Goal: Transaction & Acquisition: Purchase product/service

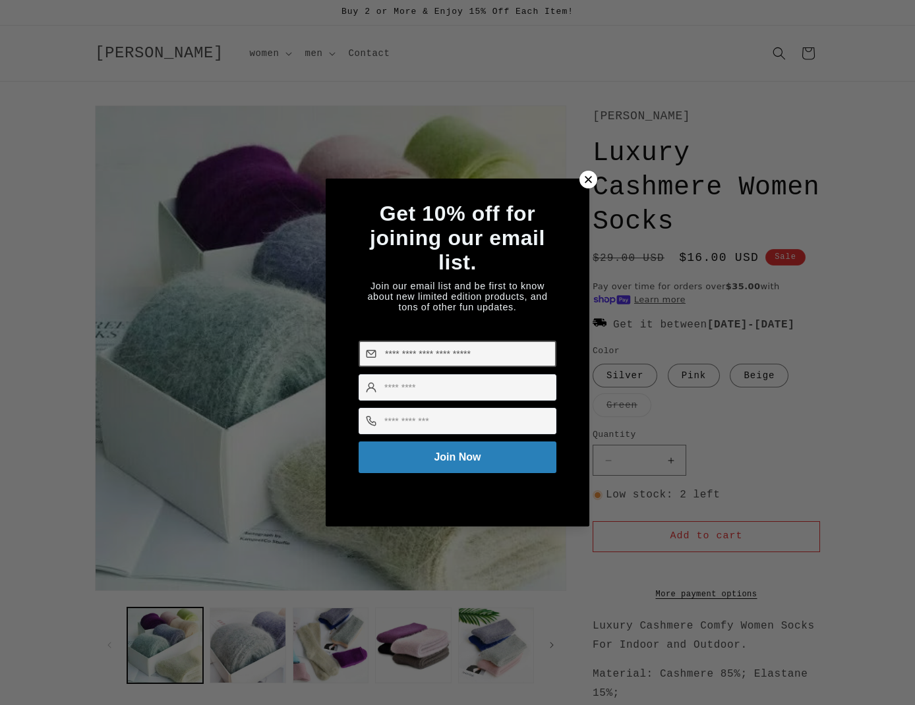
scroll to position [-1, 1]
type input "**********"
type input "*******"
click at [443, 424] on input at bounding box center [458, 421] width 198 height 26
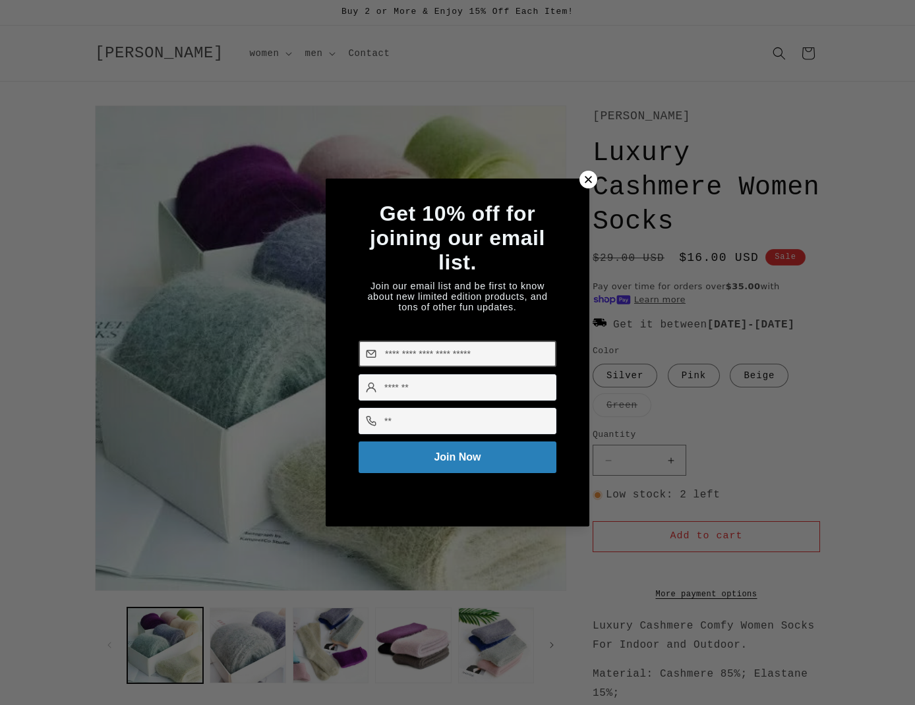
type input "*"
type input "**********"
click at [446, 458] on button "Join Now" at bounding box center [458, 457] width 206 height 33
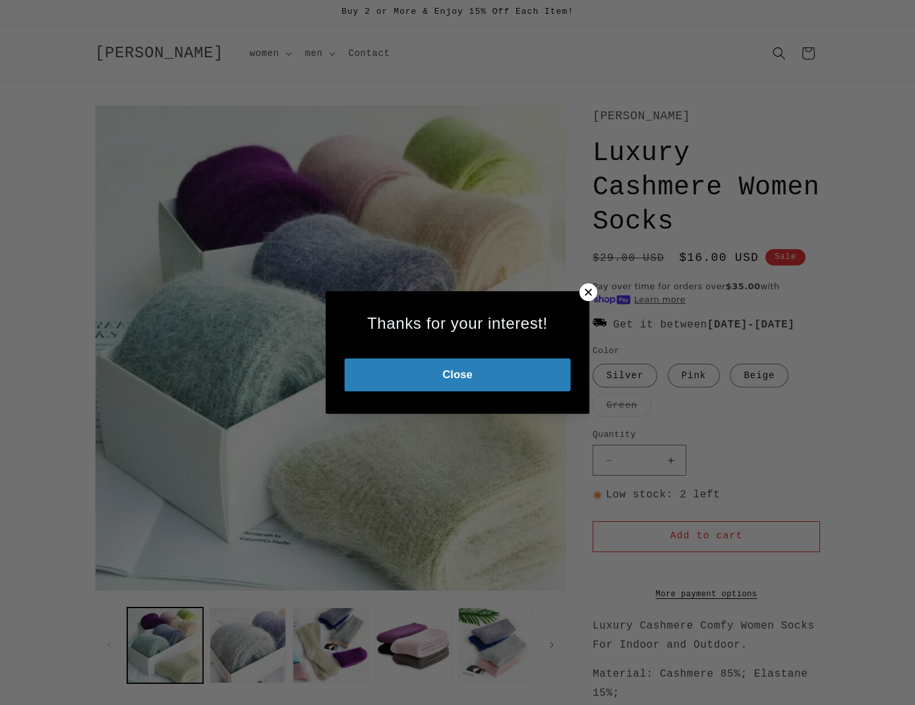
click at [451, 377] on button "Close" at bounding box center [457, 375] width 226 height 33
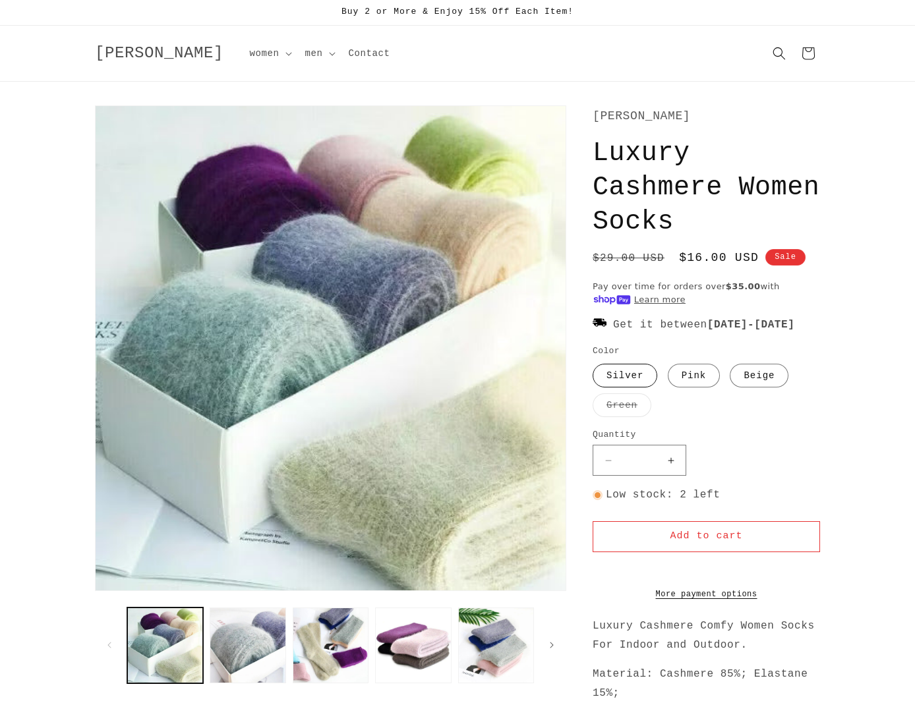
click at [636, 388] on label "Silver Variant sold out or unavailable" at bounding box center [625, 376] width 65 height 24
click at [701, 388] on label "Pink Variant sold out or unavailable" at bounding box center [694, 376] width 53 height 24
click at [751, 388] on label "Beige Variant sold out or unavailable" at bounding box center [759, 376] width 59 height 24
click at [684, 388] on label "Pink Variant sold out or unavailable" at bounding box center [694, 376] width 53 height 24
click at [625, 388] on label "Silver Variant sold out or unavailable" at bounding box center [625, 376] width 65 height 24
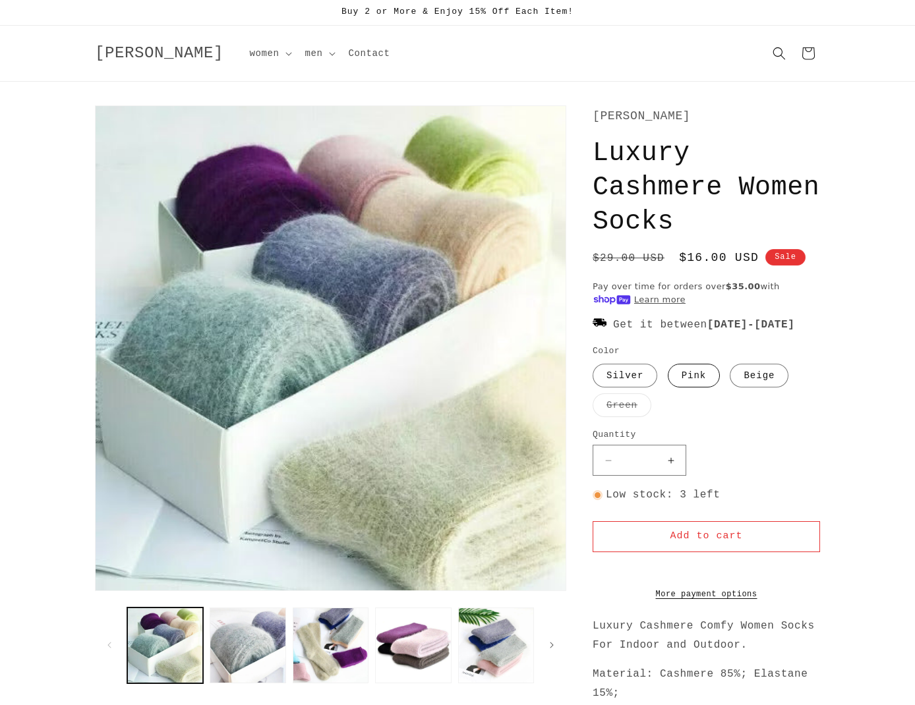
click at [676, 388] on label "Pink Variant sold out or unavailable" at bounding box center [694, 376] width 53 height 24
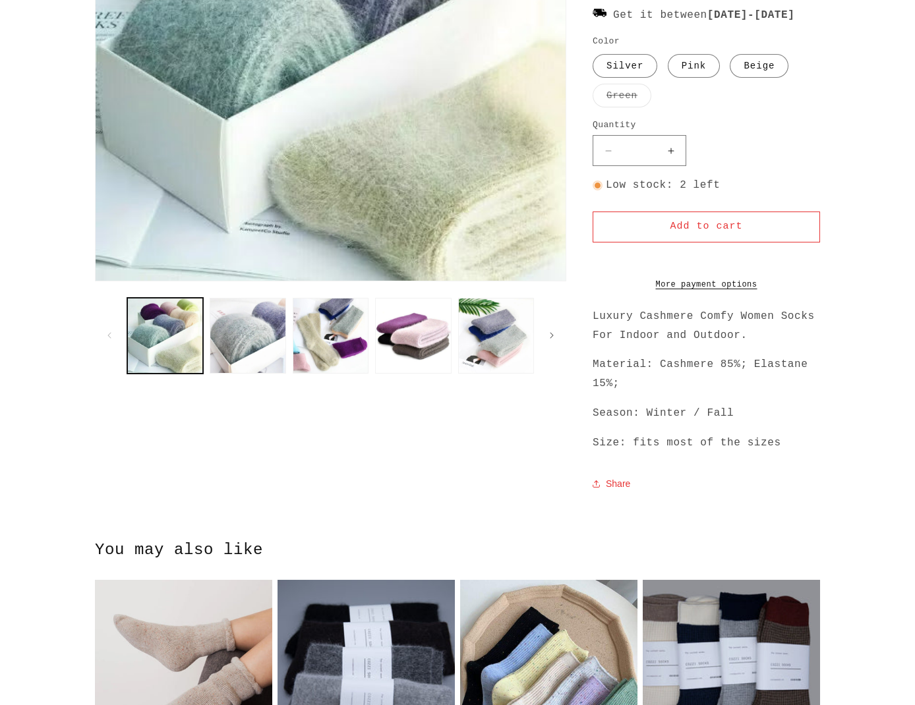
scroll to position [362, 0]
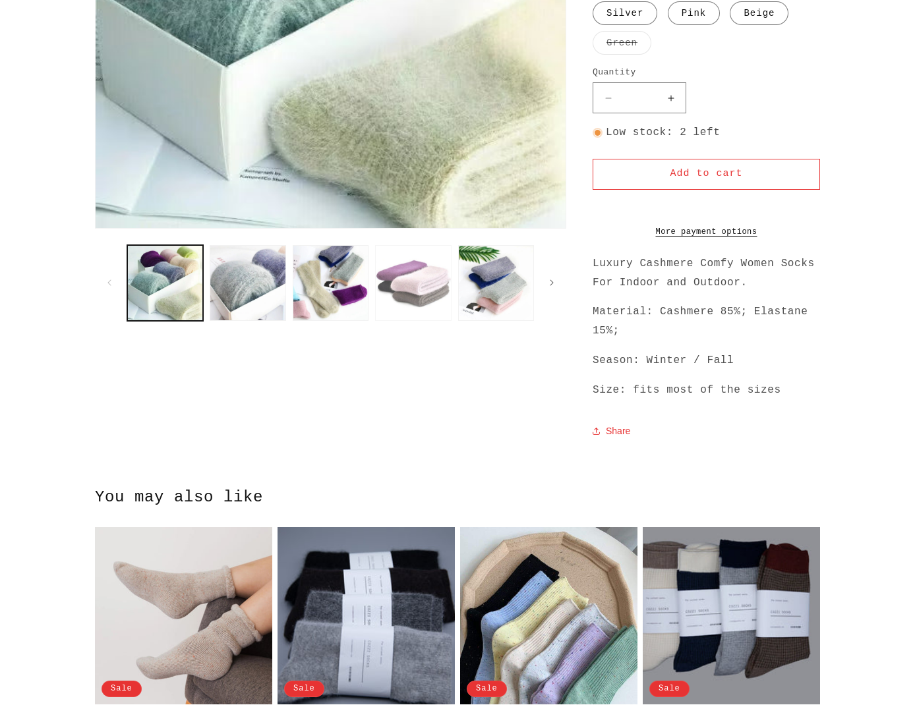
click at [410, 281] on button "Load image 4 in gallery view" at bounding box center [413, 283] width 76 height 76
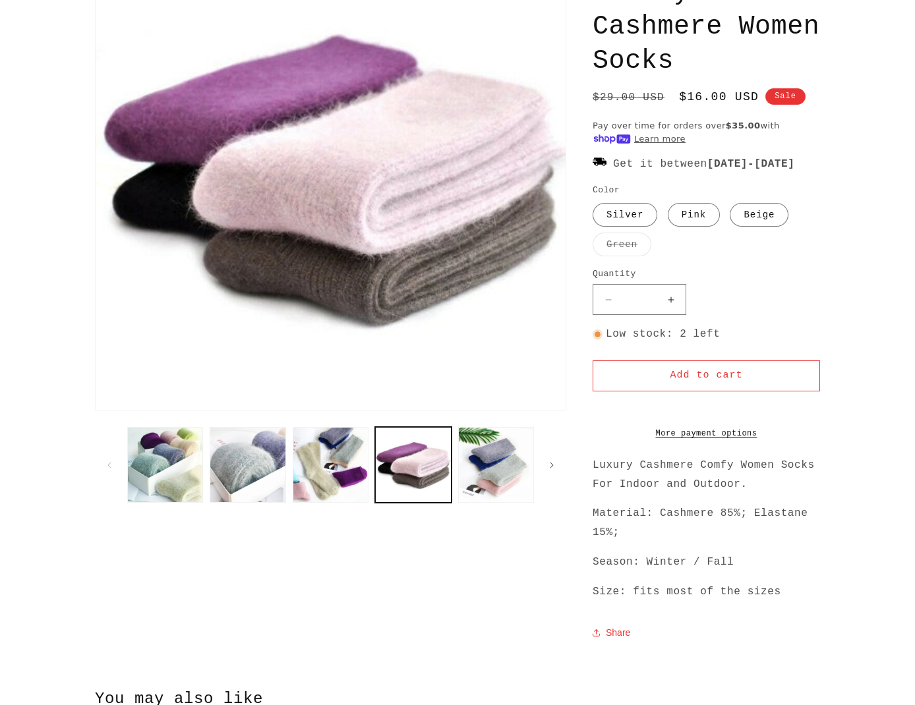
scroll to position [105, 0]
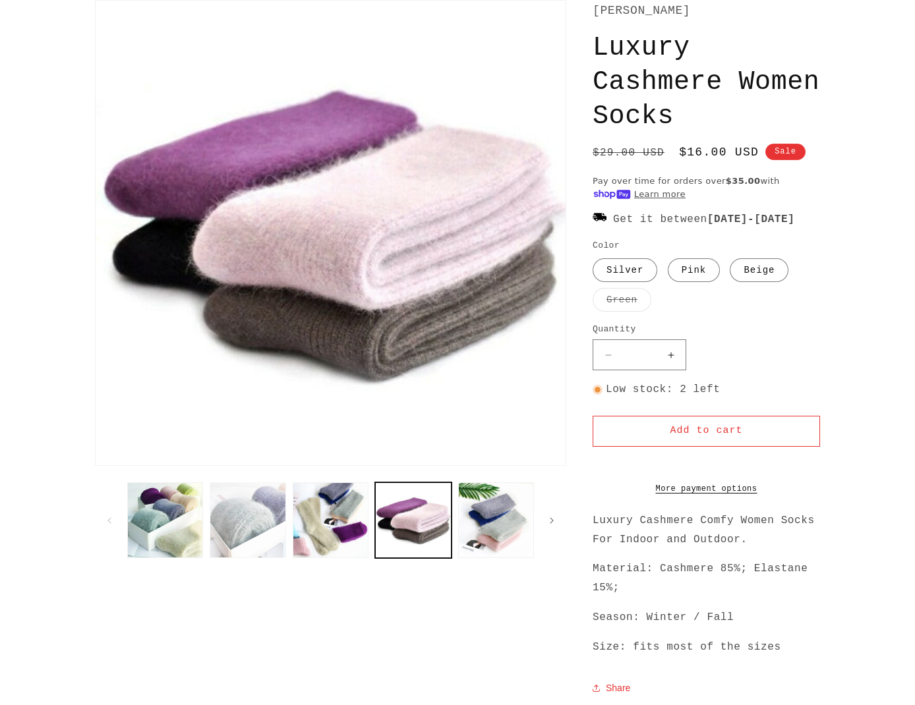
click at [240, 530] on button "Load image 2 in gallery view" at bounding box center [248, 520] width 76 height 76
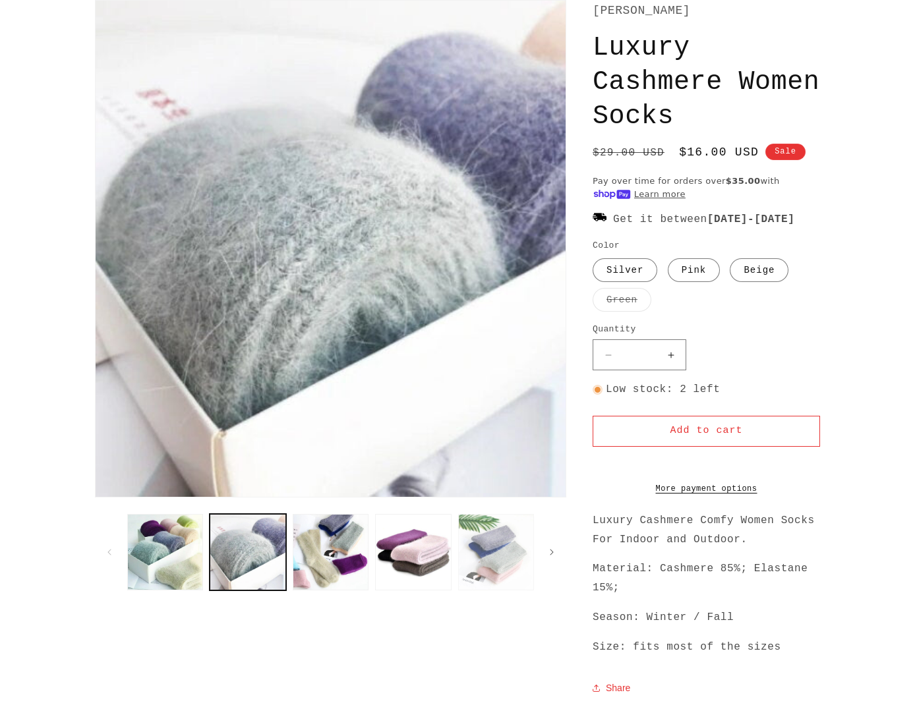
click at [489, 562] on button "Load image 5 in gallery view" at bounding box center [496, 552] width 76 height 76
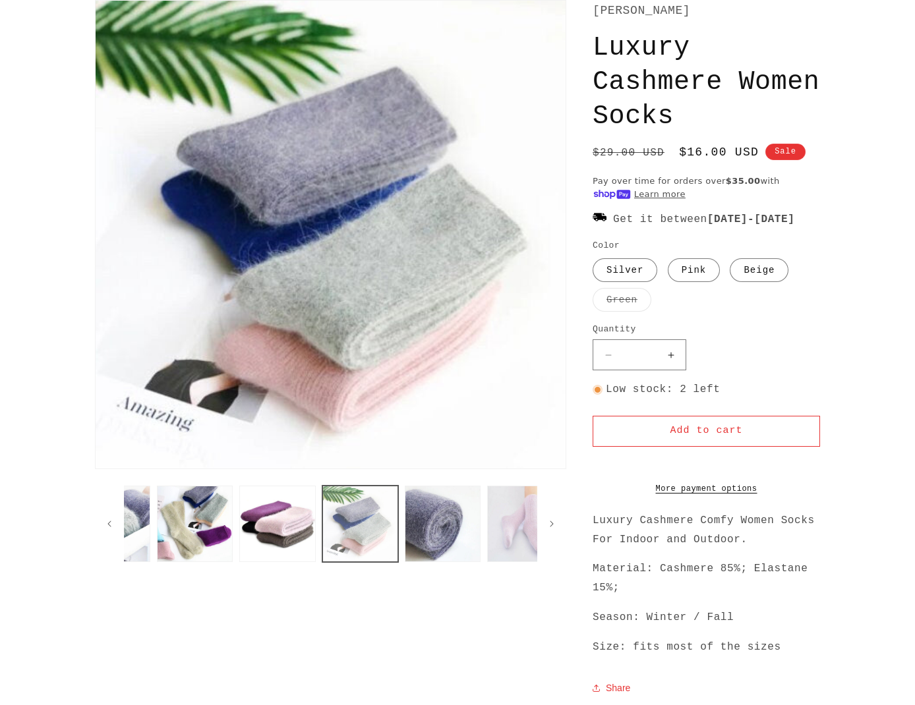
scroll to position [0, 165]
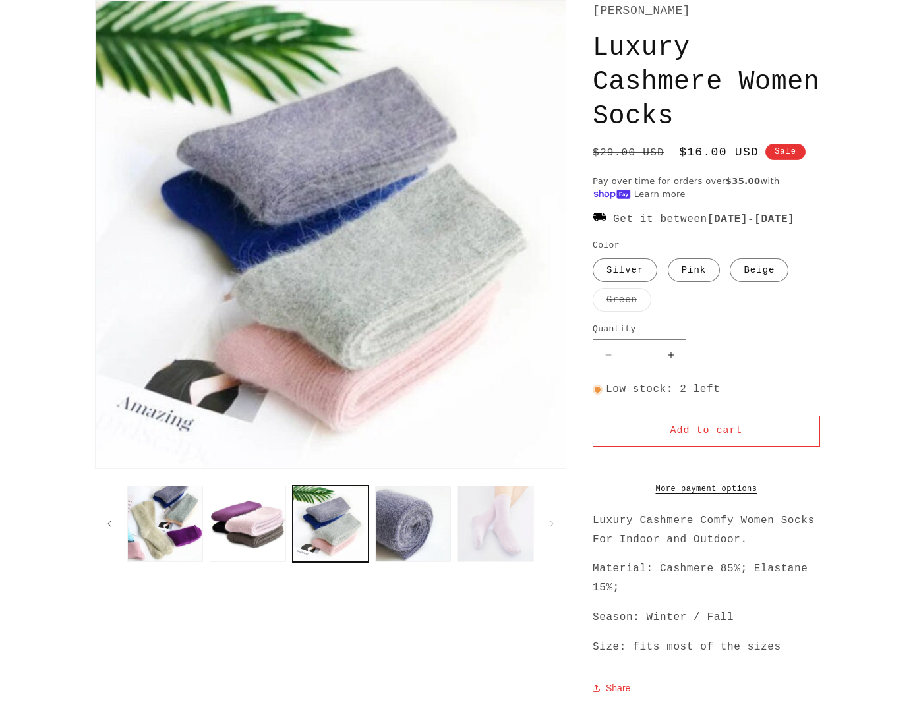
click at [501, 532] on button "Load image 7 in gallery view" at bounding box center [495, 524] width 76 height 76
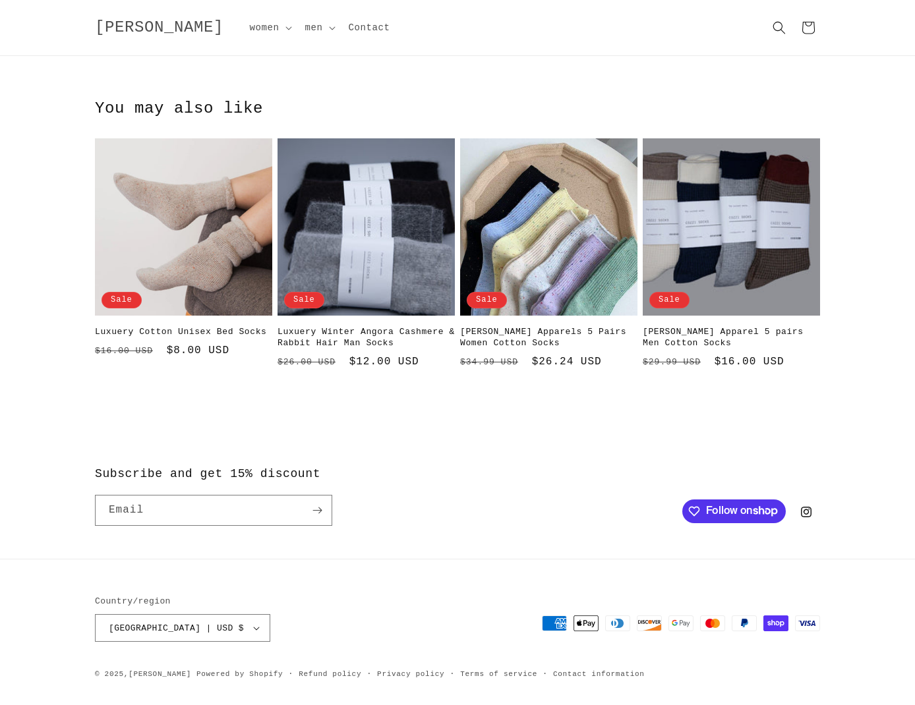
scroll to position [792, 0]
click at [130, 509] on input "Email" at bounding box center [214, 511] width 236 height 30
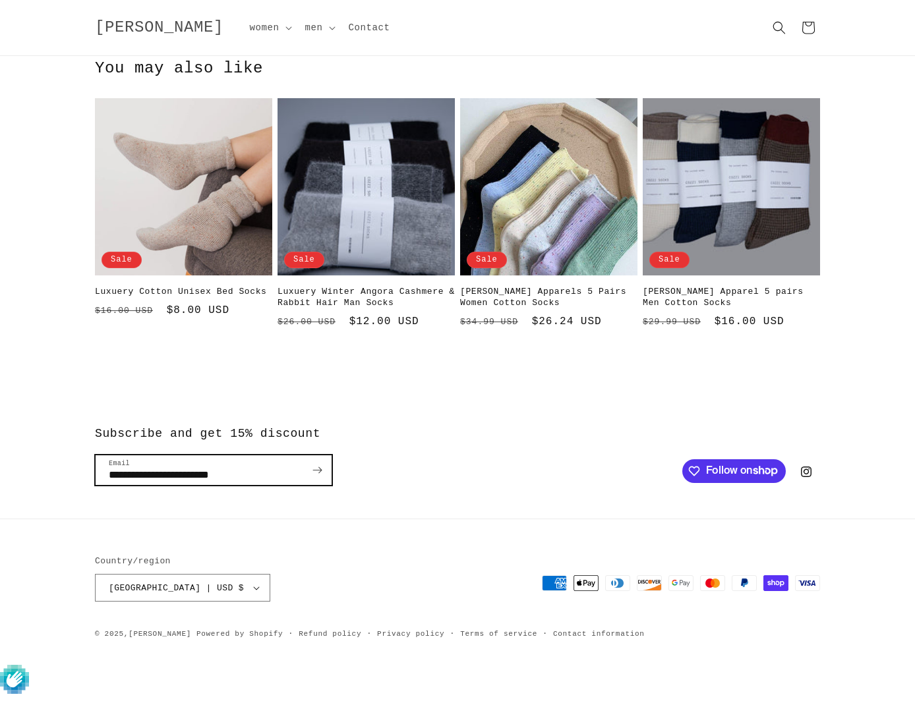
scroll to position [794, 0]
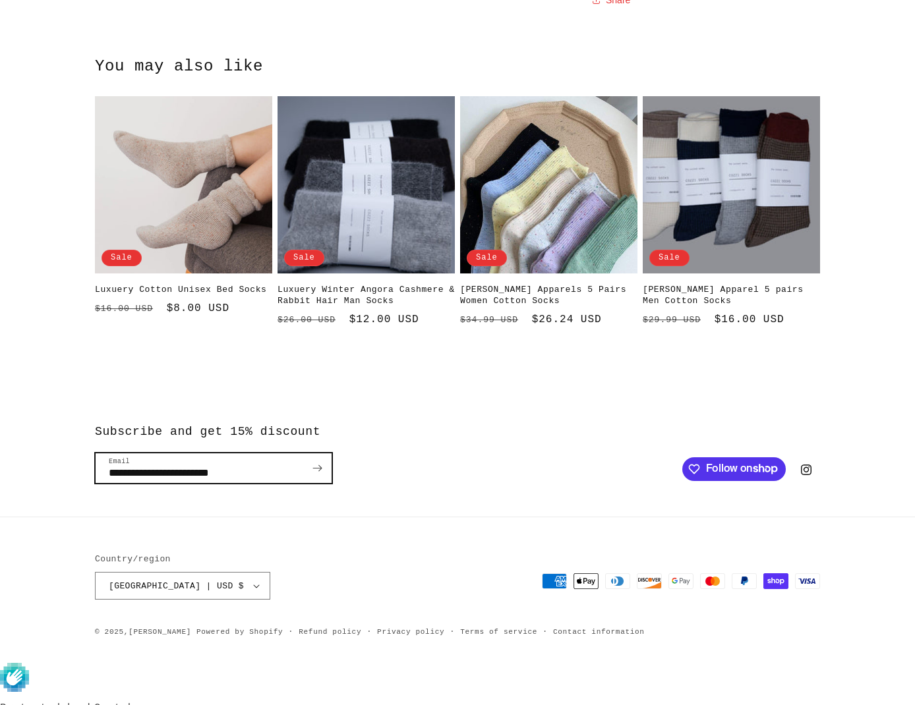
type input "**********"
click at [322, 477] on span "Subscribe" at bounding box center [317, 468] width 16 height 16
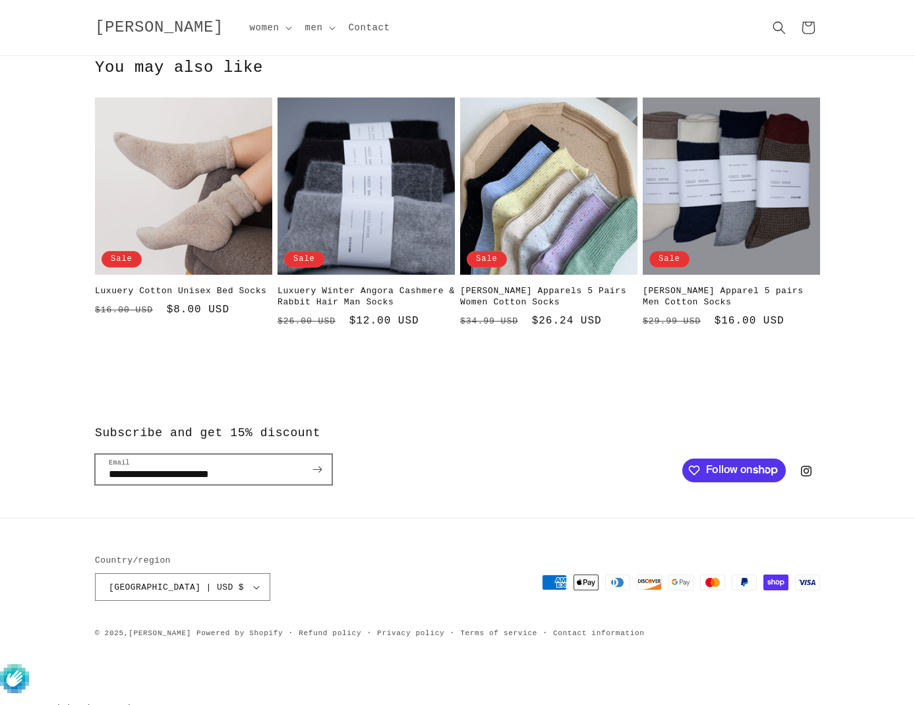
scroll to position [792, 0]
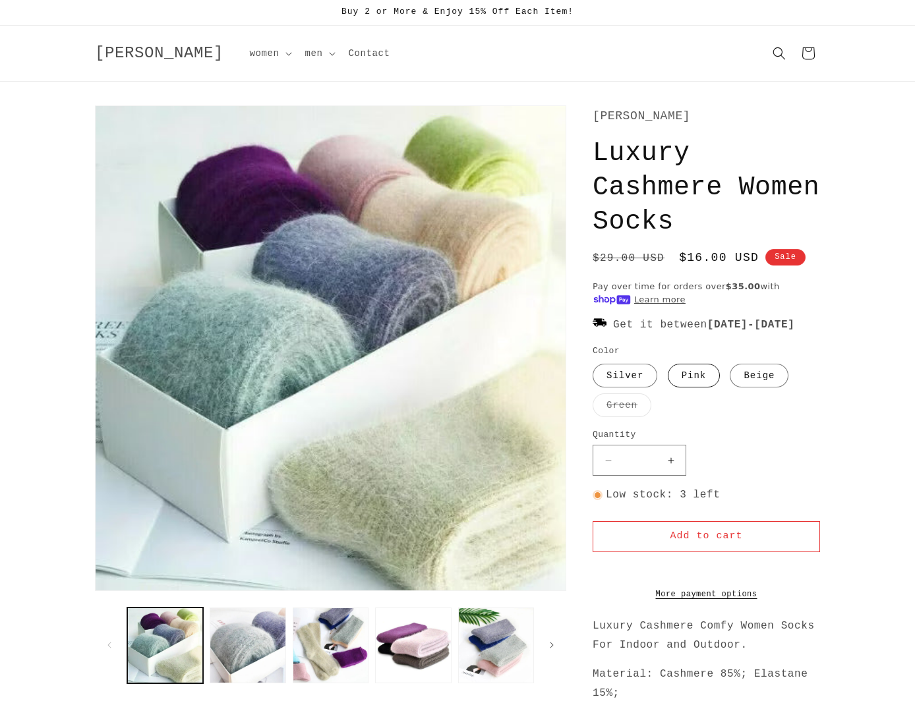
click at [684, 388] on label "Pink Variant sold out or unavailable" at bounding box center [694, 376] width 53 height 24
click at [705, 552] on button "Add to cart" at bounding box center [706, 536] width 227 height 31
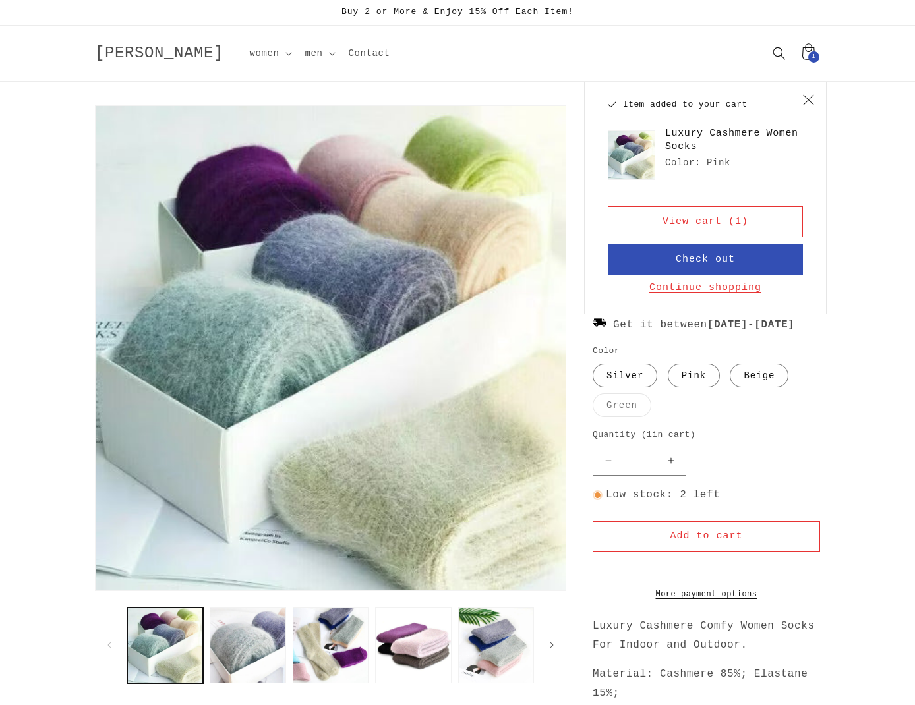
click at [689, 286] on button "Continue shopping" at bounding box center [705, 287] width 120 height 13
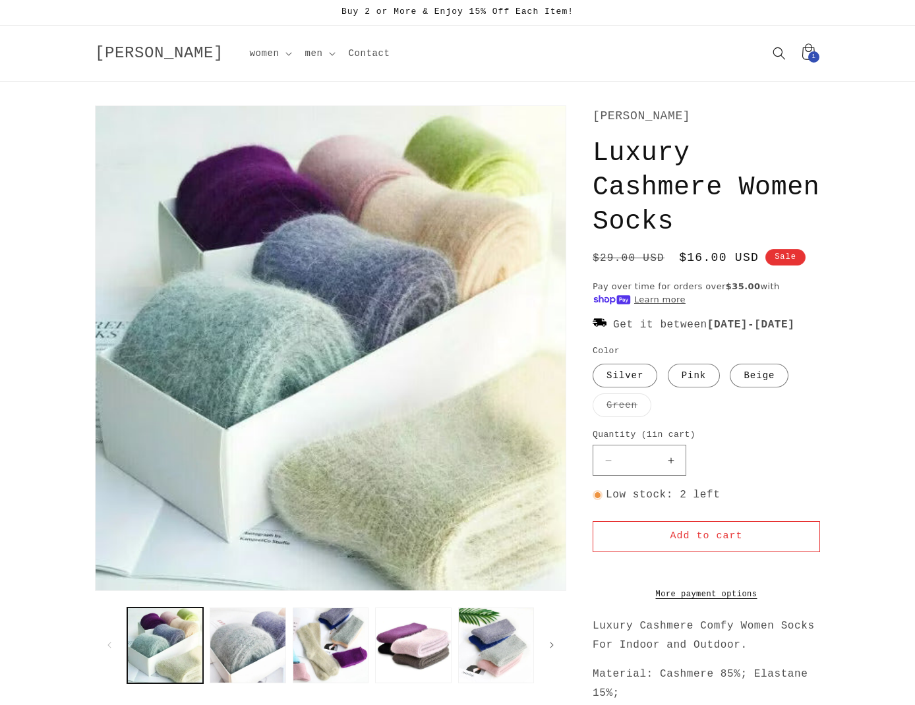
scroll to position [82, 0]
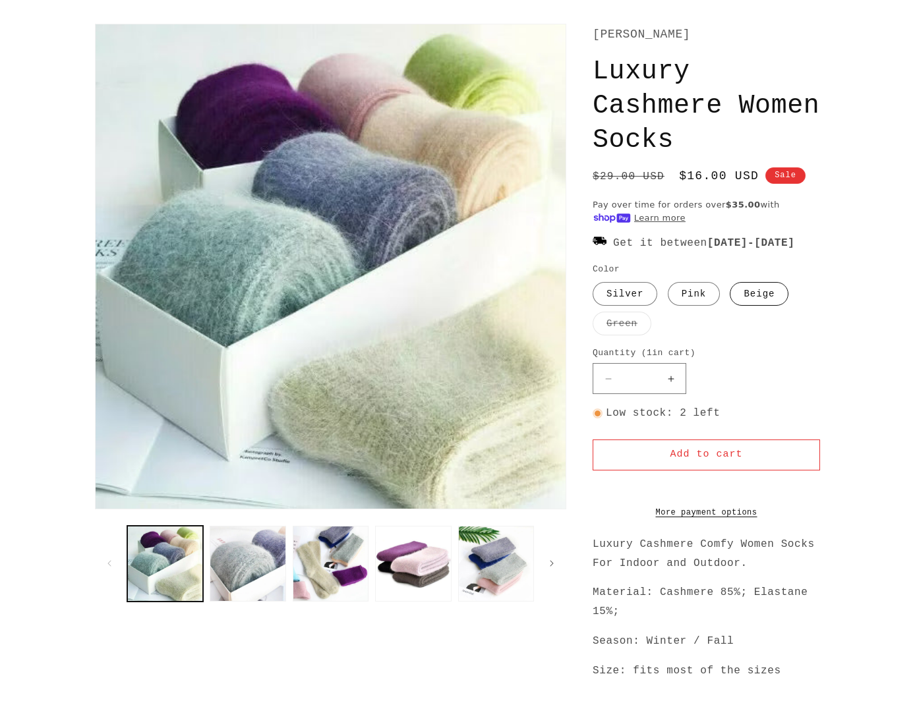
click at [754, 306] on label "Beige Variant sold out or unavailable" at bounding box center [759, 294] width 59 height 24
click at [623, 306] on label "Silver Variant sold out or unavailable" at bounding box center [625, 294] width 65 height 24
click at [699, 471] on button "Add to cart" at bounding box center [706, 455] width 227 height 31
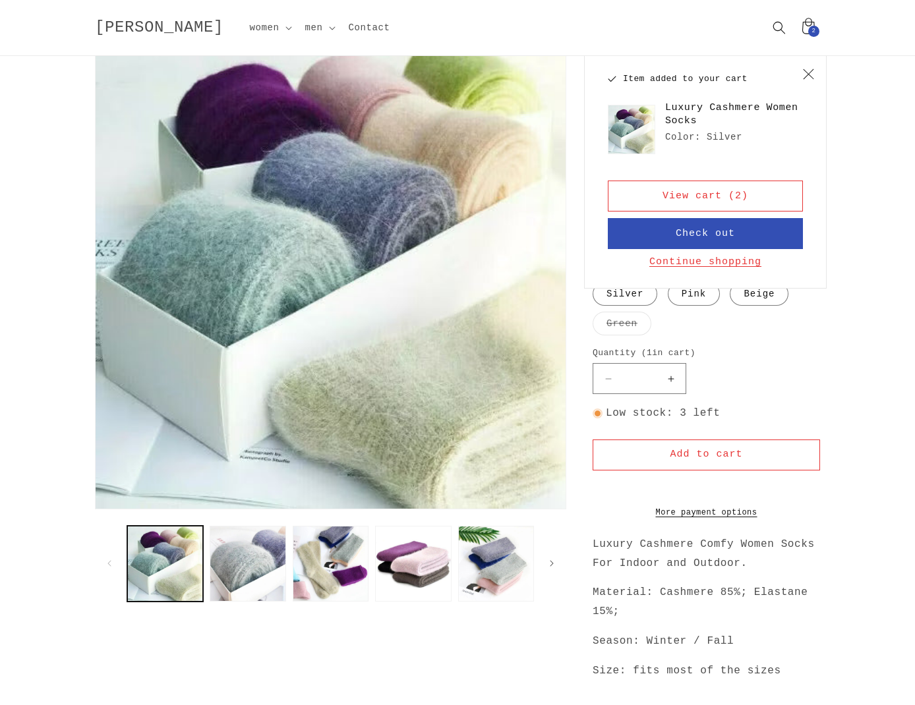
click at [712, 261] on button "Continue shopping" at bounding box center [705, 262] width 120 height 13
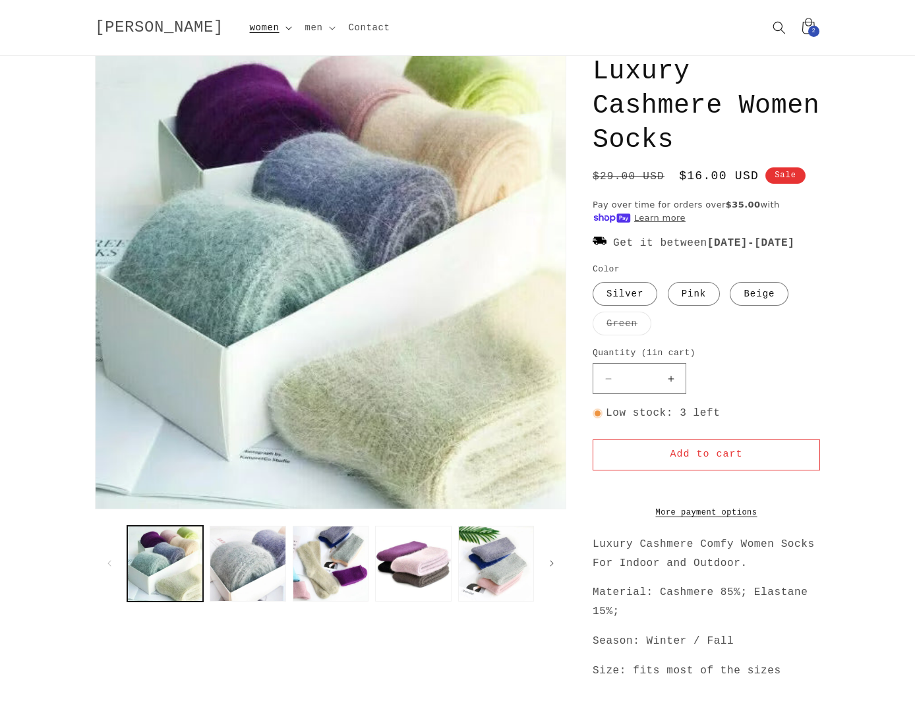
click at [250, 23] on span "women" at bounding box center [265, 28] width 30 height 12
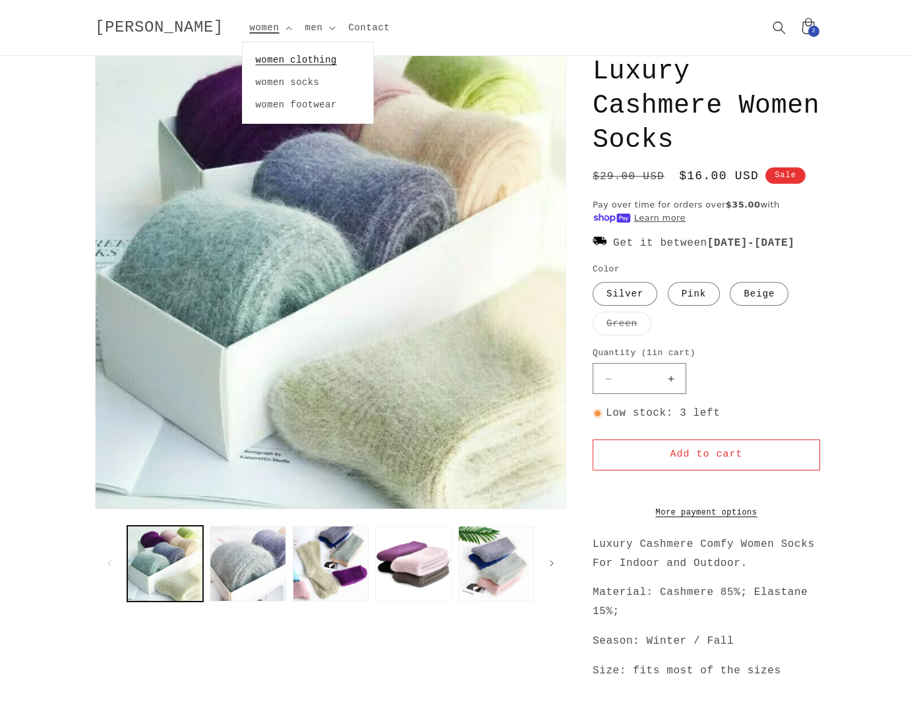
click at [248, 57] on link "women clothing" at bounding box center [308, 60] width 130 height 22
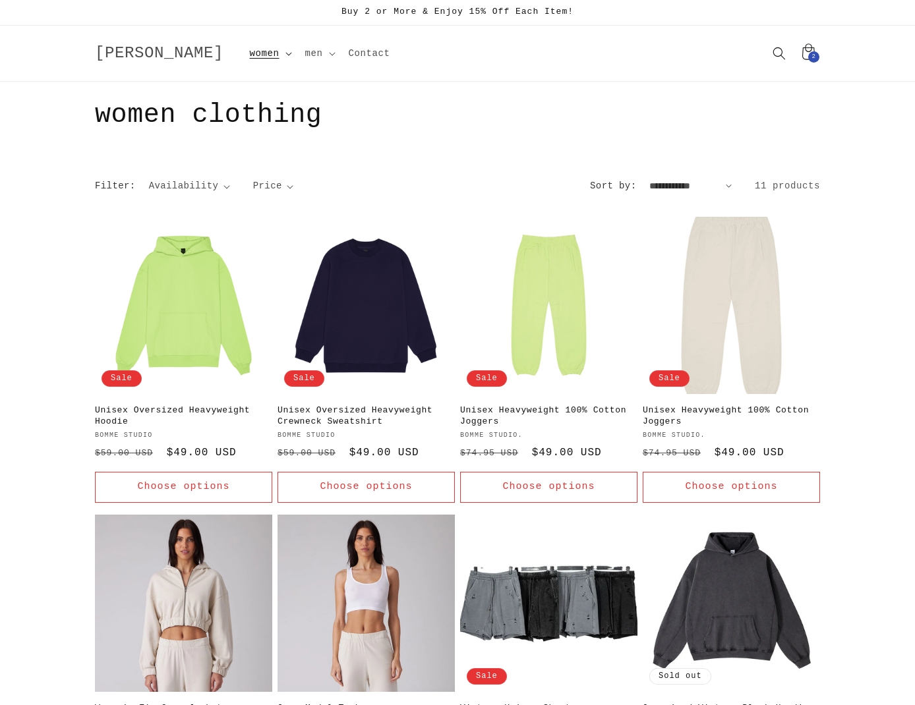
click at [250, 50] on span "women" at bounding box center [265, 53] width 30 height 12
click at [463, 87] on div "Collection: women clothing" at bounding box center [457, 115] width 725 height 67
click at [813, 47] on icon at bounding box center [807, 53] width 31 height 31
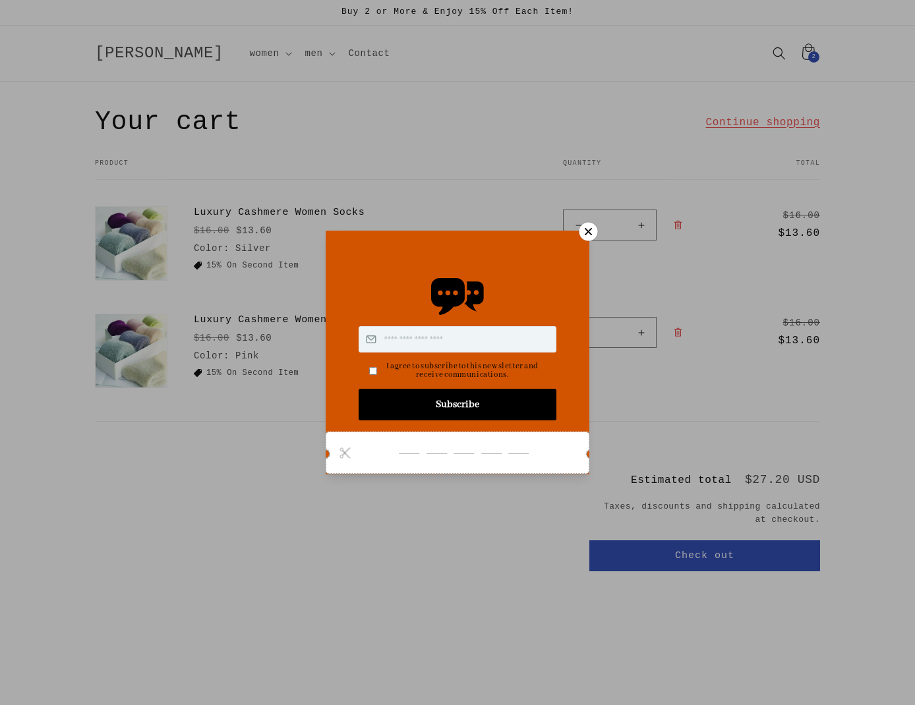
click at [590, 233] on icon at bounding box center [588, 231] width 7 height 7
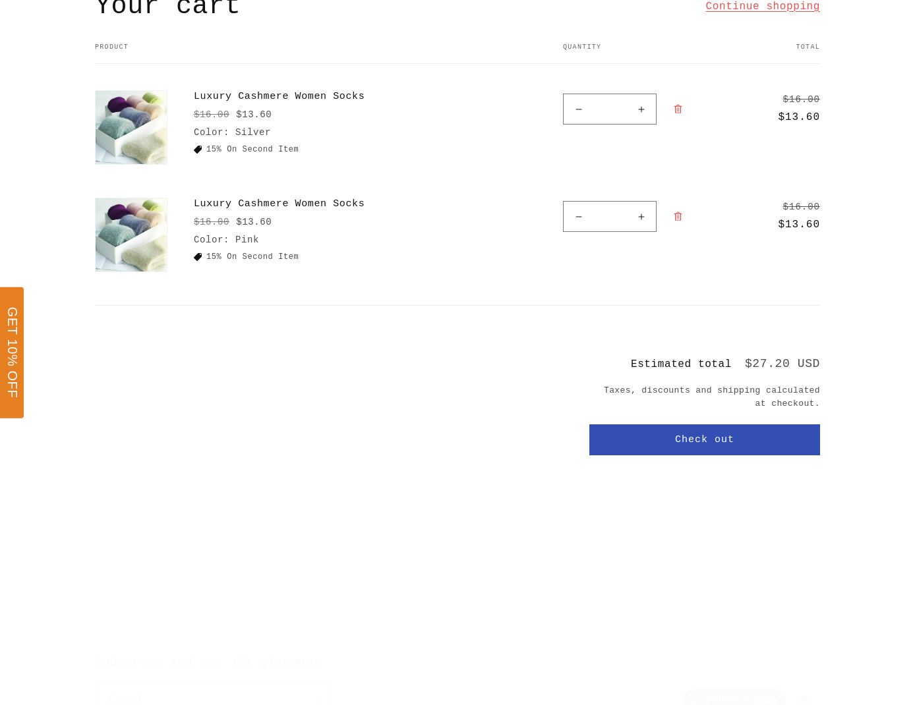
scroll to position [119, 0]
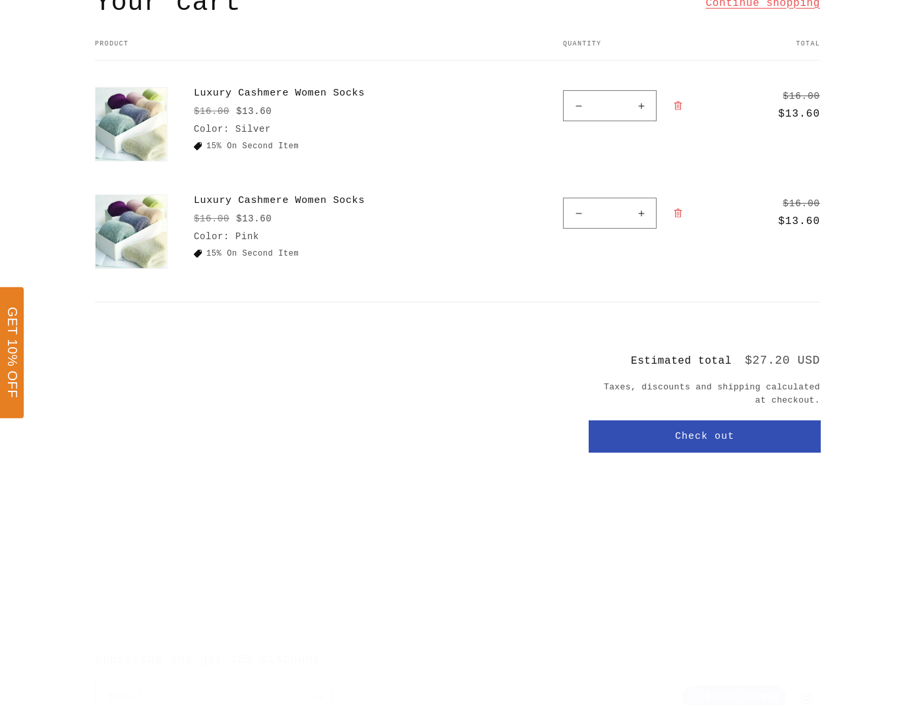
click at [702, 430] on button "Check out" at bounding box center [704, 436] width 231 height 31
